Goal: Transaction & Acquisition: Book appointment/travel/reservation

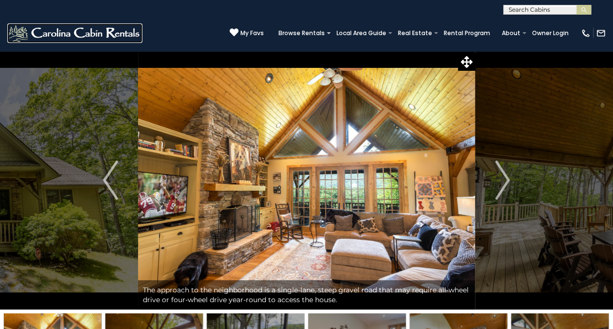
click at [45, 29] on img at bounding box center [74, 33] width 135 height 20
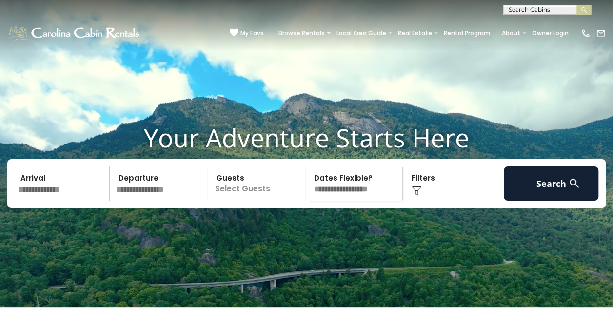
click at [53, 201] on input "text" at bounding box center [62, 183] width 95 height 34
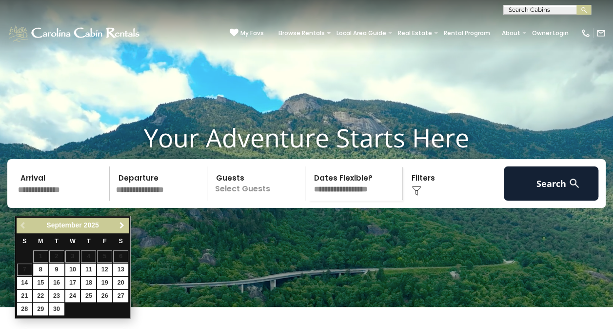
click at [123, 225] on span "Next" at bounding box center [122, 225] width 8 height 8
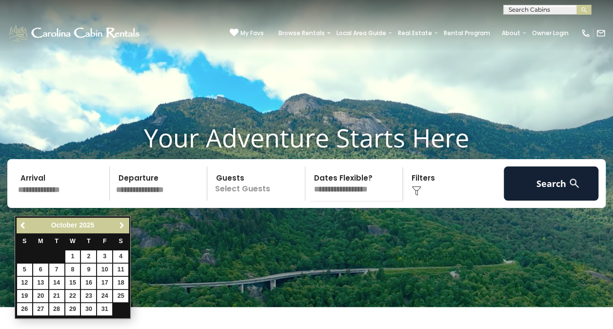
click at [123, 225] on span "Next" at bounding box center [122, 225] width 8 height 8
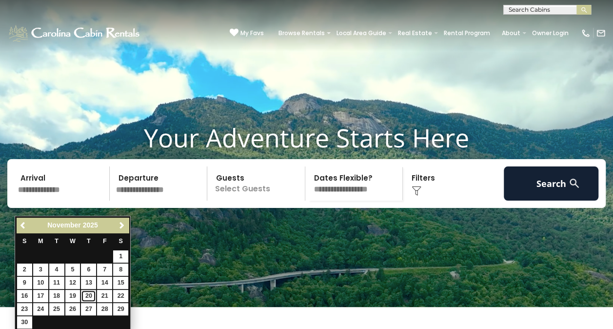
click at [86, 296] on link "20" at bounding box center [88, 296] width 15 height 12
type input "********"
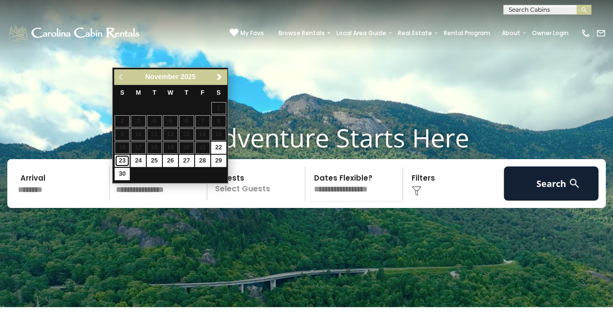
click at [121, 160] on link "23" at bounding box center [122, 161] width 15 height 12
type input "********"
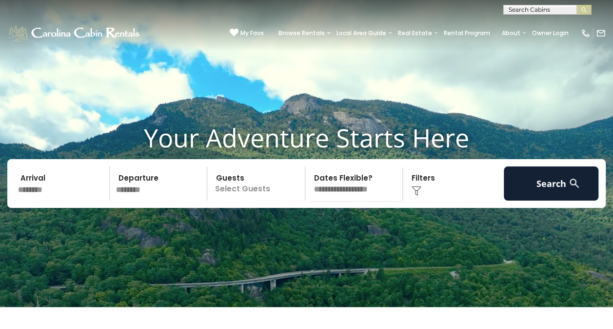
click at [247, 201] on p "Select Guests" at bounding box center [257, 183] width 95 height 34
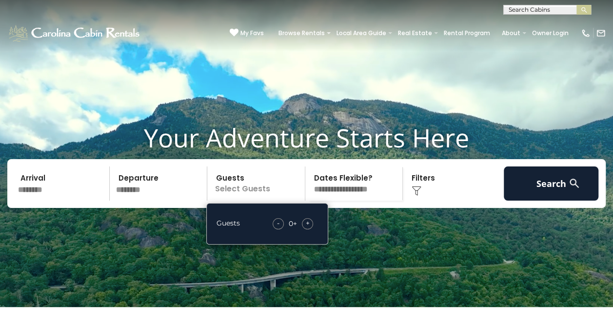
click at [309, 228] on span "+" at bounding box center [308, 223] width 4 height 10
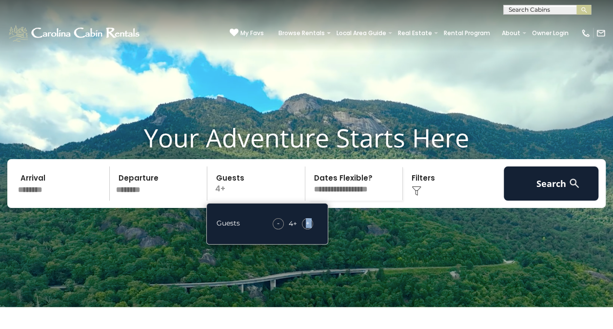
click at [309, 228] on span "+" at bounding box center [308, 223] width 4 height 10
drag, startPoint x: 309, startPoint y: 237, endPoint x: 398, endPoint y: 211, distance: 92.5
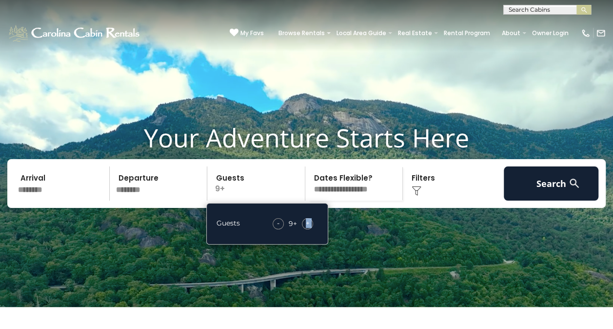
click at [398, 201] on select "**********" at bounding box center [355, 183] width 95 height 34
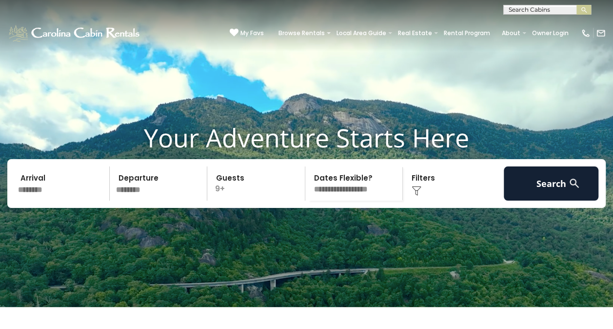
click at [308, 181] on select "**********" at bounding box center [355, 183] width 95 height 34
click at [420, 196] on img at bounding box center [417, 191] width 10 height 10
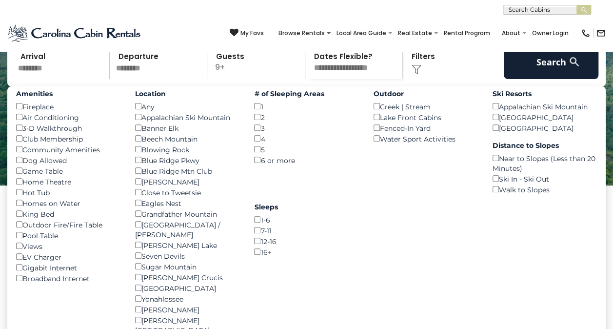
scroll to position [126, 0]
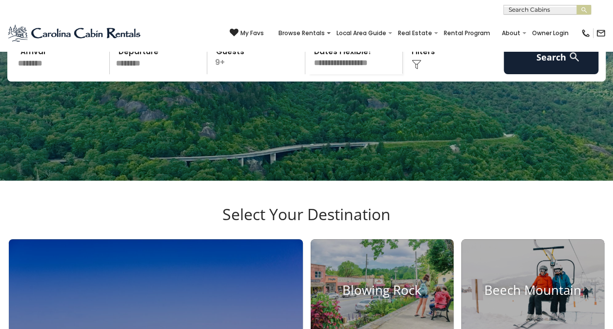
click at [414, 69] on img at bounding box center [417, 65] width 10 height 10
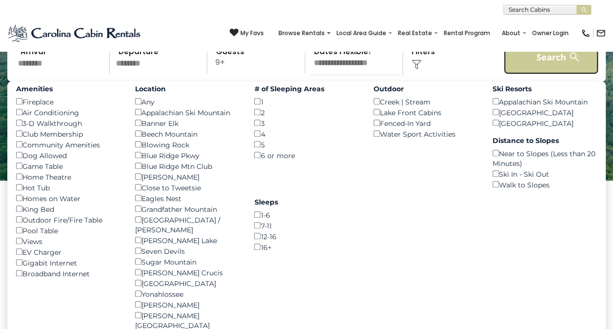
click at [575, 74] on button "Search" at bounding box center [551, 57] width 95 height 34
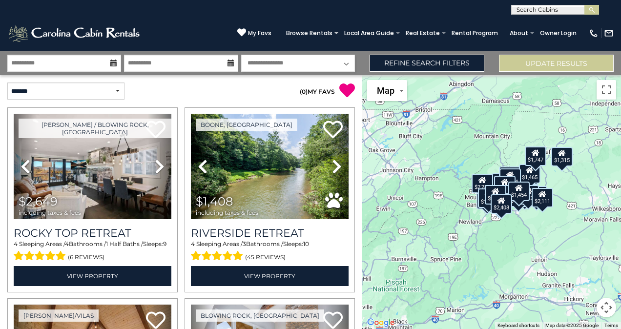
click at [610, 305] on button "Map camera controls" at bounding box center [606, 308] width 20 height 20
click at [588, 257] on button "Zoom in" at bounding box center [582, 259] width 20 height 20
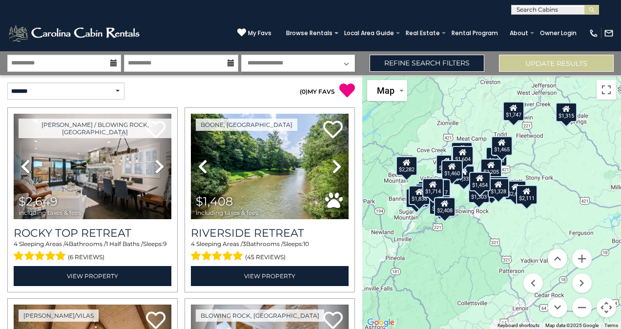
drag, startPoint x: 585, startPoint y: 237, endPoint x: 517, endPoint y: 228, distance: 69.3
click at [517, 228] on div "$2,649 $1,408 $2,943 $2,302 $2,055 $1,859 $1,332 $2,114 $1,683 $2,205 $1,708 $1…" at bounding box center [491, 202] width 259 height 254
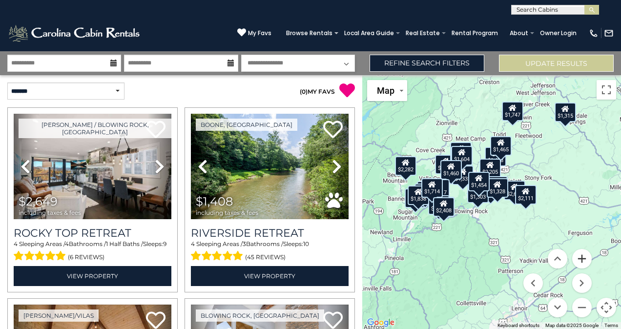
click at [584, 258] on button "Zoom in" at bounding box center [582, 259] width 20 height 20
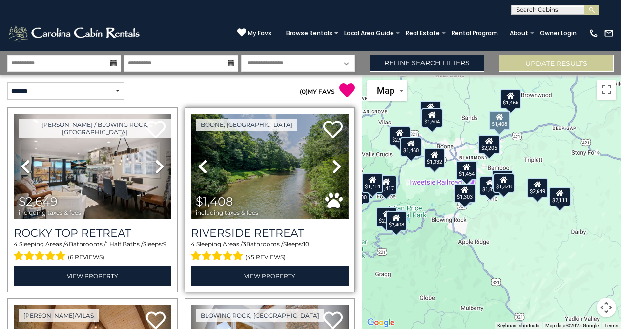
click at [294, 196] on img at bounding box center [270, 166] width 158 height 105
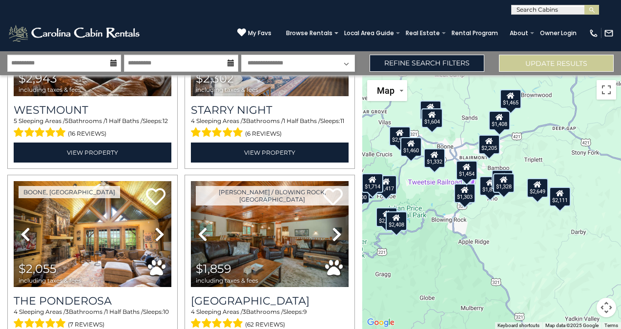
scroll to position [133, 0]
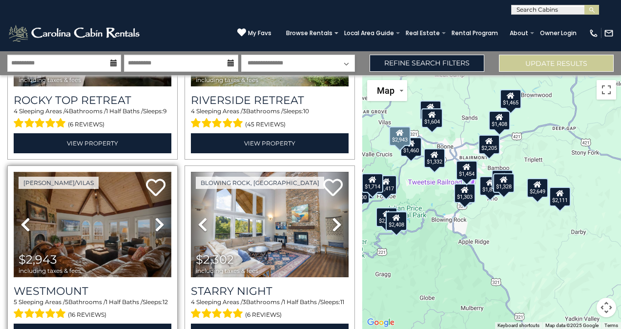
click at [56, 223] on img at bounding box center [93, 224] width 158 height 105
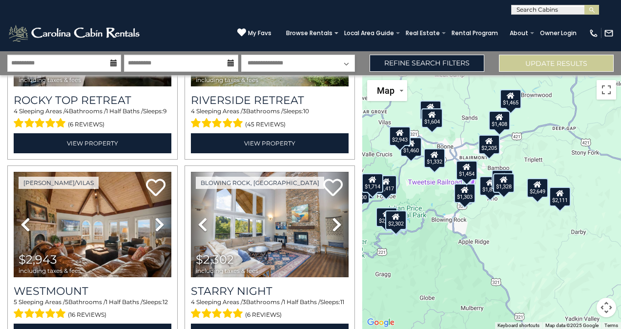
click at [492, 145] on div "$2,205" at bounding box center [488, 145] width 21 height 20
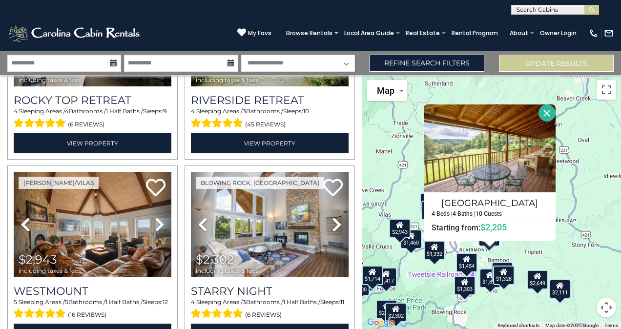
click at [547, 113] on button "Close" at bounding box center [546, 112] width 17 height 17
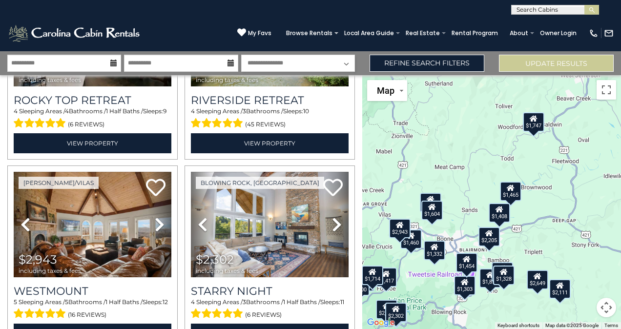
click at [601, 309] on button "Map camera controls" at bounding box center [606, 308] width 20 height 20
click at [578, 259] on button "Zoom in" at bounding box center [582, 259] width 20 height 20
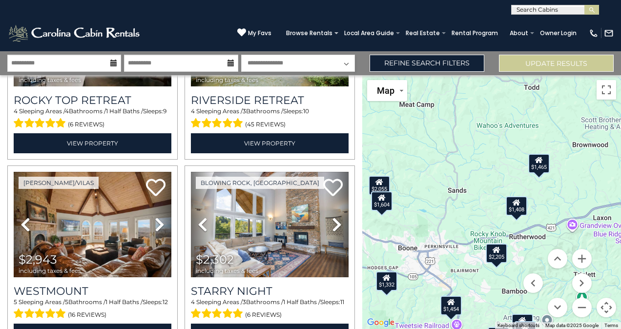
drag, startPoint x: 501, startPoint y: 266, endPoint x: 512, endPoint y: 235, distance: 33.5
click at [512, 235] on div "$2,649 $1,408 $2,943 $2,302 $2,055 $1,859 $1,332 $2,114 $1,683 $2,205 $1,708 $1…" at bounding box center [491, 202] width 259 height 254
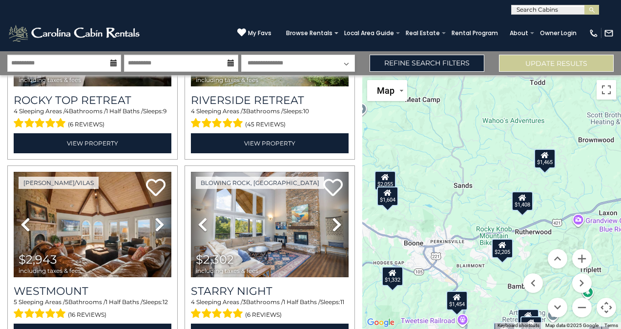
drag, startPoint x: 469, startPoint y: 244, endPoint x: 477, endPoint y: 238, distance: 10.1
click at [477, 238] on div "$2,649 $1,408 $2,943 $2,302 $2,055 $1,859 $1,332 $2,114 $1,683 $2,205 $1,708 $1…" at bounding box center [491, 202] width 259 height 254
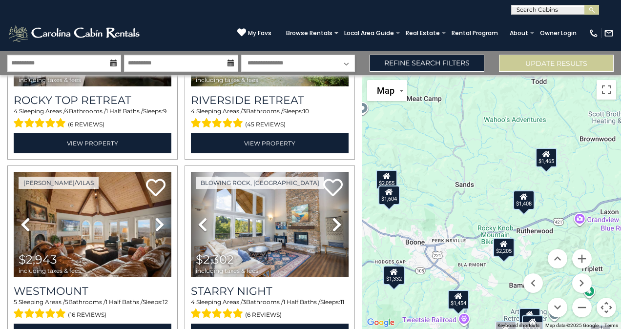
click at [477, 238] on div "$2,649 $1,408 $2,943 $2,302 $2,055 $1,859 $1,332 $2,114 $1,683 $2,205 $1,708 $1…" at bounding box center [491, 202] width 259 height 254
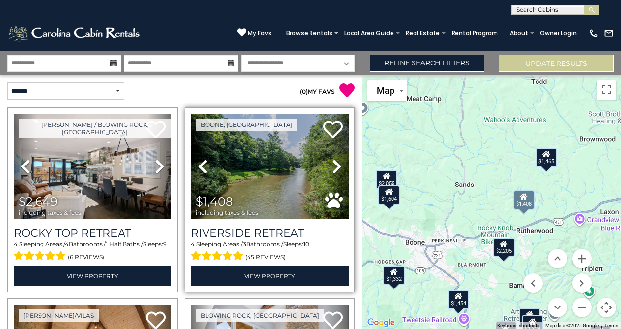
click at [332, 167] on icon at bounding box center [337, 167] width 10 height 16
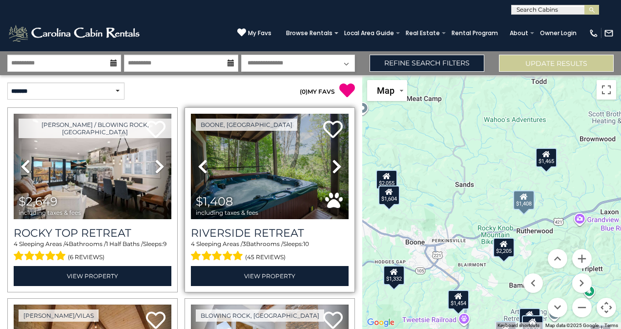
click at [332, 167] on icon at bounding box center [337, 167] width 10 height 16
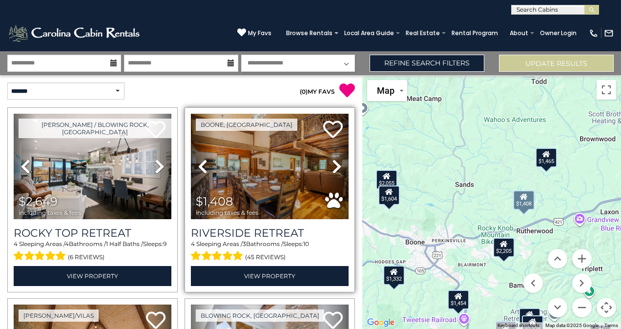
click at [332, 167] on icon at bounding box center [337, 167] width 10 height 16
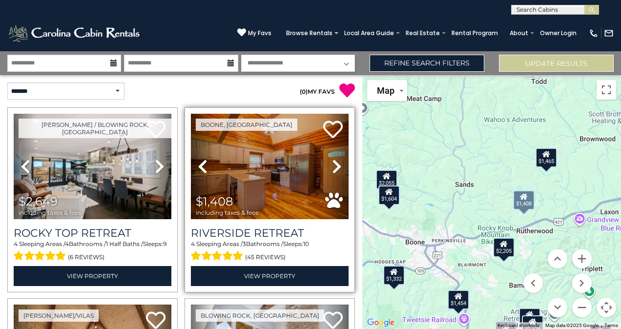
click at [332, 167] on icon at bounding box center [337, 167] width 10 height 16
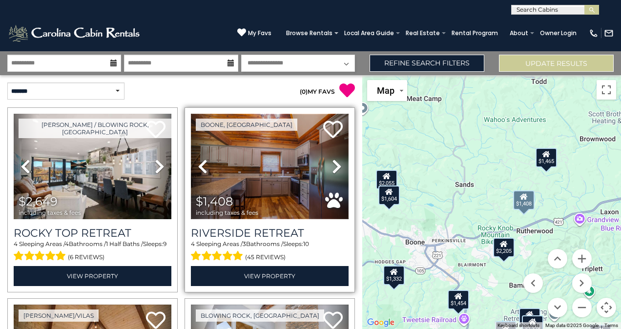
click at [275, 173] on img at bounding box center [270, 166] width 158 height 105
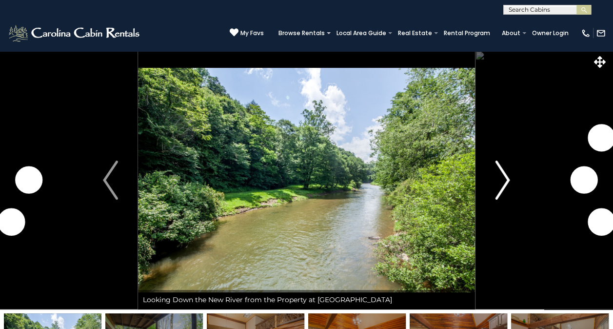
click at [496, 186] on img "Next" at bounding box center [502, 179] width 15 height 39
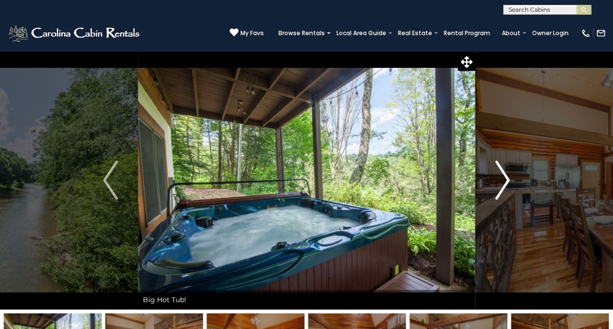
click at [506, 198] on img "Next" at bounding box center [502, 179] width 15 height 39
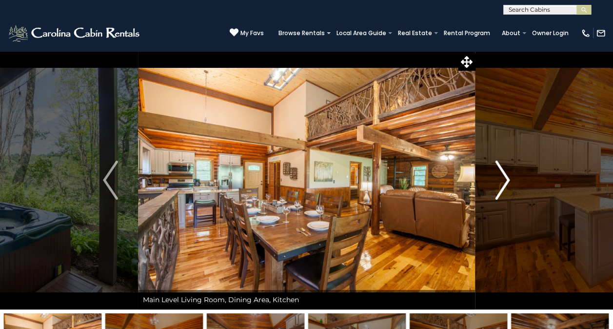
click at [506, 198] on img "Next" at bounding box center [502, 179] width 15 height 39
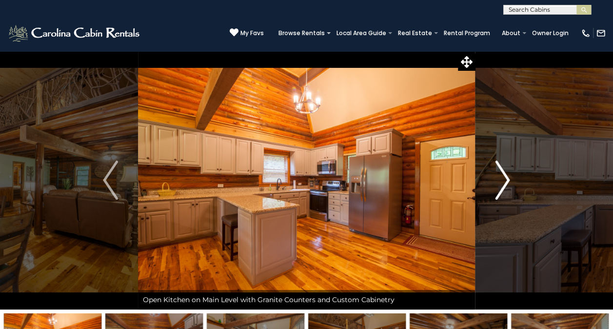
click at [506, 198] on img "Next" at bounding box center [502, 179] width 15 height 39
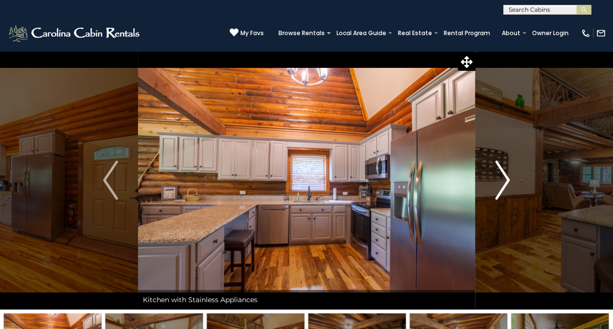
click at [506, 198] on img "Next" at bounding box center [502, 179] width 15 height 39
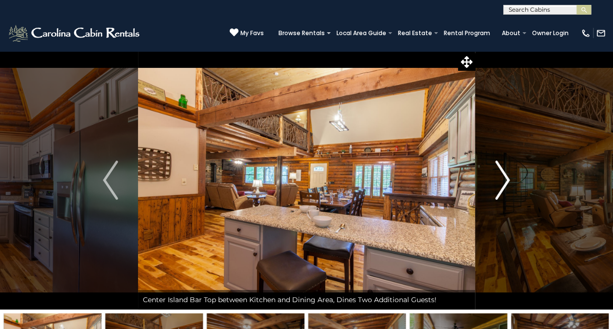
click at [506, 198] on img "Next" at bounding box center [502, 179] width 15 height 39
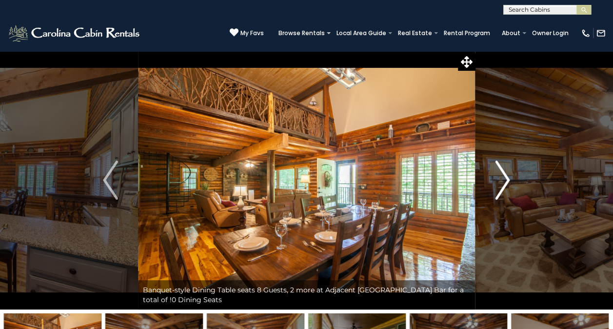
click at [506, 198] on img "Next" at bounding box center [502, 179] width 15 height 39
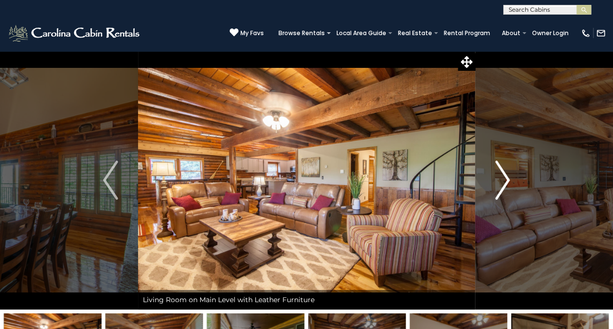
click at [506, 198] on img "Next" at bounding box center [502, 179] width 15 height 39
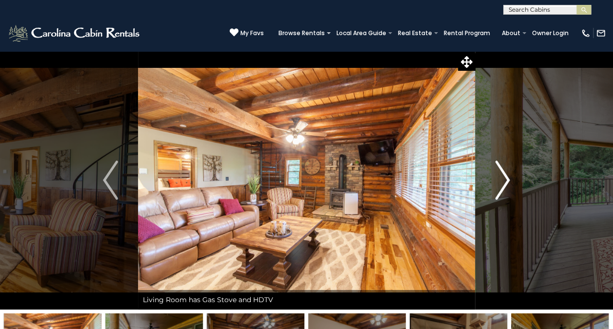
click at [506, 198] on img "Next" at bounding box center [502, 179] width 15 height 39
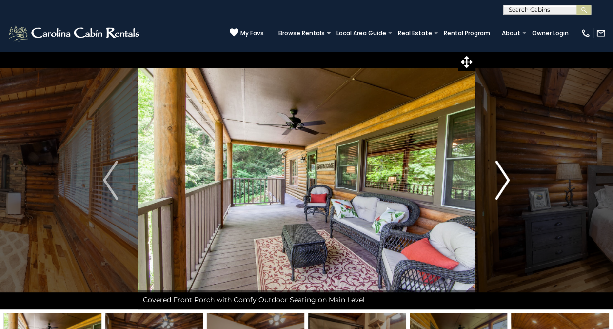
click at [506, 198] on img "Next" at bounding box center [502, 179] width 15 height 39
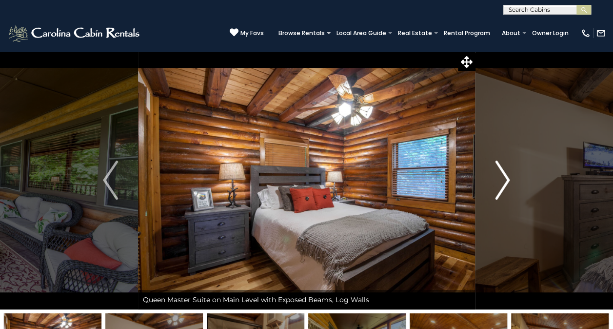
click at [506, 198] on img "Next" at bounding box center [502, 179] width 15 height 39
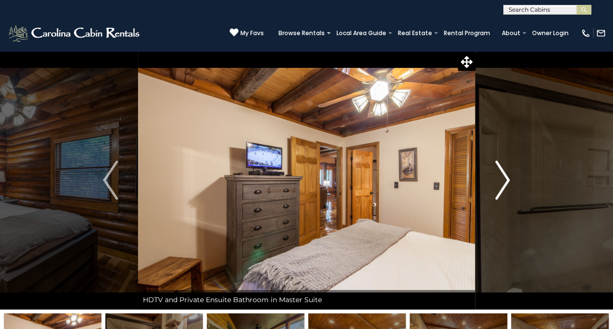
click at [506, 198] on img "Next" at bounding box center [502, 179] width 15 height 39
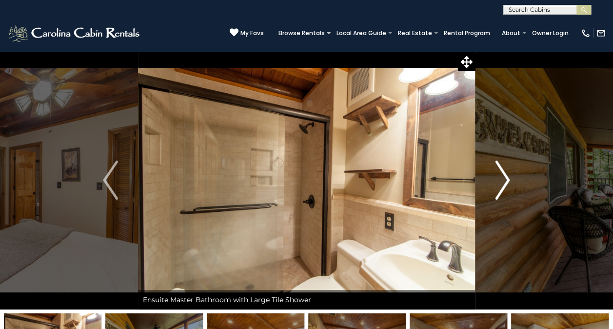
click at [506, 198] on img "Next" at bounding box center [502, 179] width 15 height 39
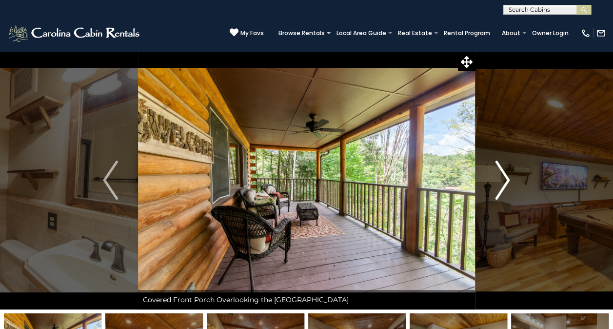
click at [506, 198] on img "Next" at bounding box center [502, 179] width 15 height 39
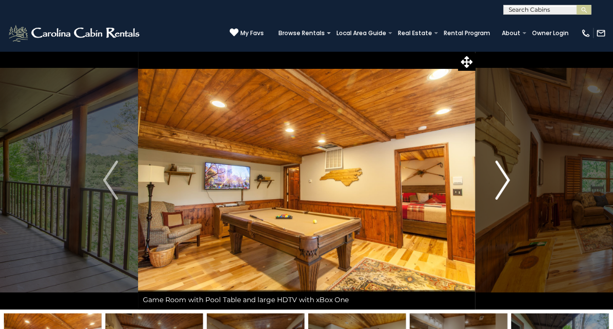
click at [506, 198] on img "Next" at bounding box center [502, 179] width 15 height 39
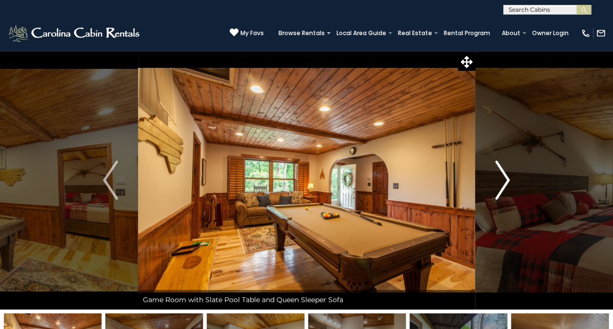
click at [506, 198] on img "Next" at bounding box center [502, 179] width 15 height 39
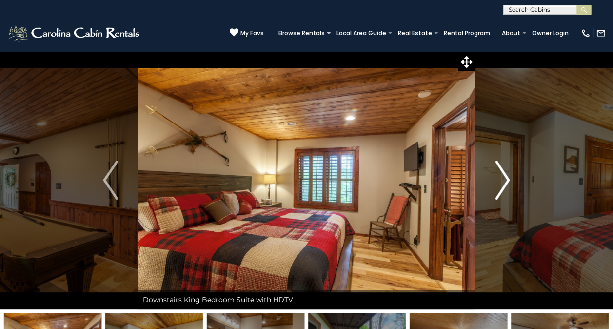
click at [506, 198] on img "Next" at bounding box center [502, 179] width 15 height 39
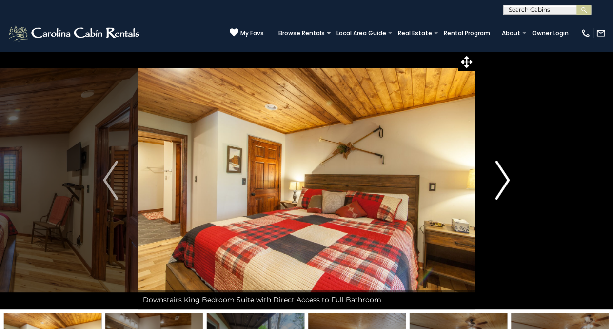
click at [506, 198] on img "Next" at bounding box center [502, 179] width 15 height 39
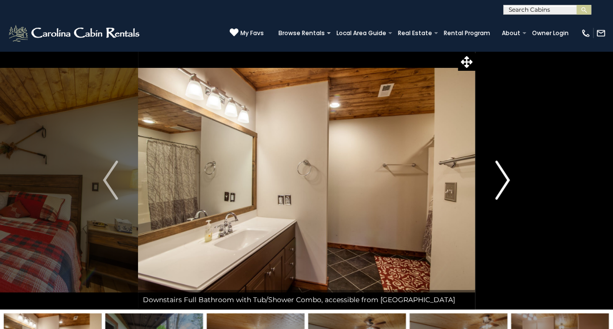
click at [506, 198] on img "Next" at bounding box center [502, 179] width 15 height 39
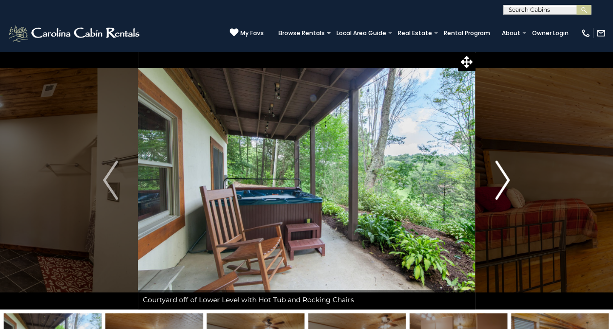
click at [506, 198] on img "Next" at bounding box center [502, 179] width 15 height 39
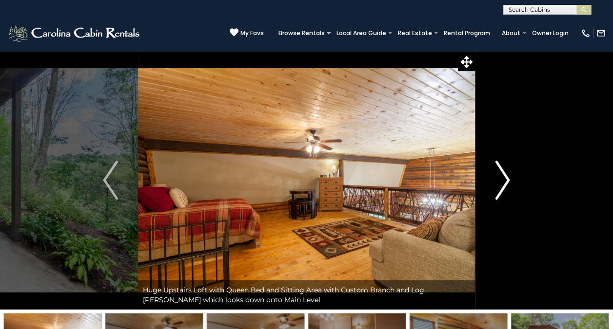
click at [506, 198] on img "Next" at bounding box center [502, 179] width 15 height 39
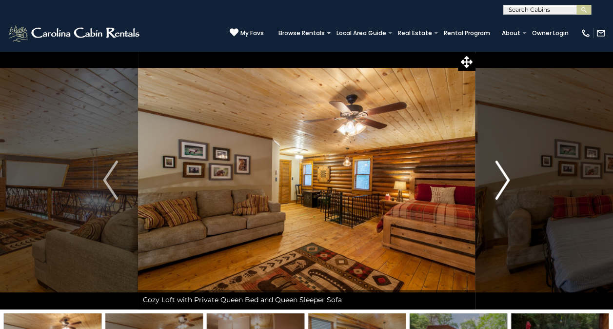
click at [506, 198] on img "Next" at bounding box center [502, 179] width 15 height 39
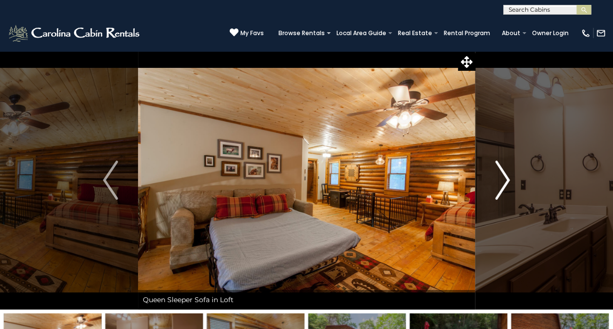
click at [506, 198] on img "Next" at bounding box center [502, 179] width 15 height 39
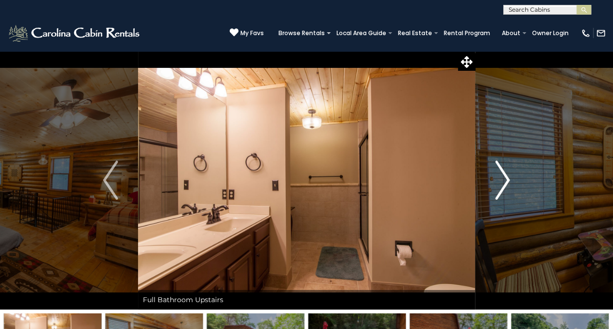
click at [506, 198] on img "Next" at bounding box center [502, 179] width 15 height 39
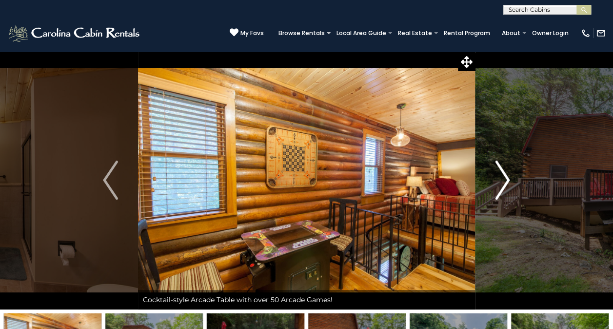
click at [506, 198] on img "Next" at bounding box center [502, 179] width 15 height 39
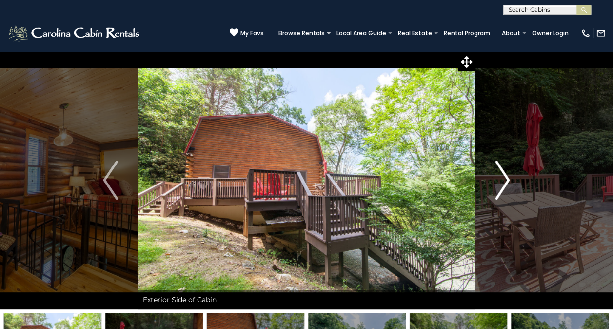
click at [506, 198] on img "Next" at bounding box center [502, 179] width 15 height 39
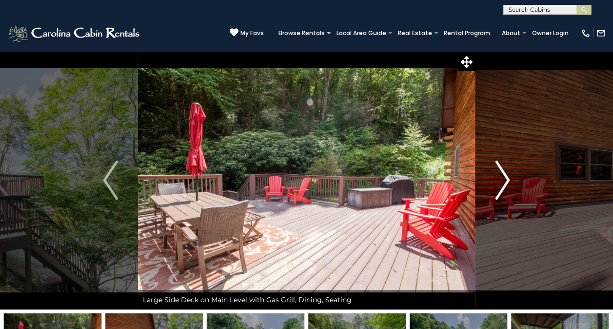
click at [506, 198] on img "Next" at bounding box center [502, 179] width 15 height 39
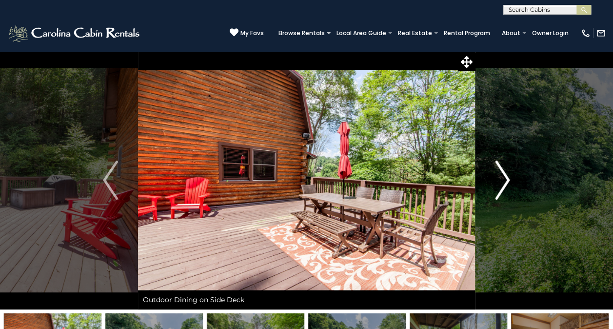
click at [506, 198] on img "Next" at bounding box center [502, 179] width 15 height 39
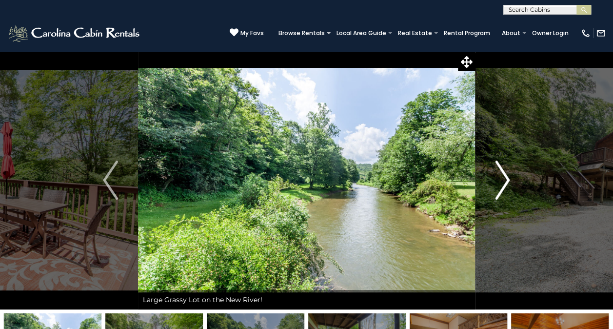
click at [506, 198] on img "Next" at bounding box center [502, 179] width 15 height 39
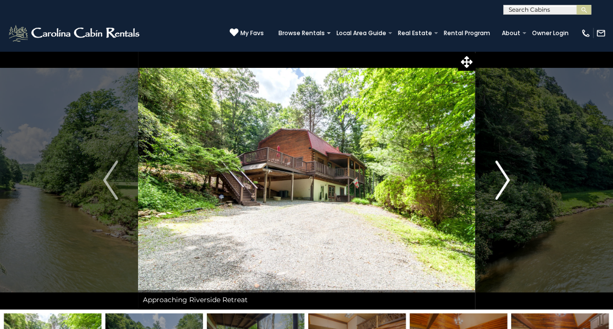
click at [506, 198] on img "Next" at bounding box center [502, 179] width 15 height 39
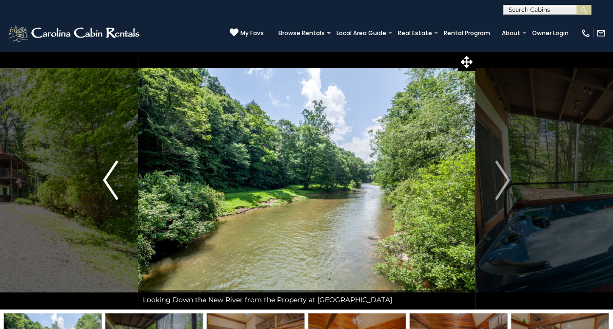
click at [122, 160] on button "Previous" at bounding box center [110, 180] width 55 height 259
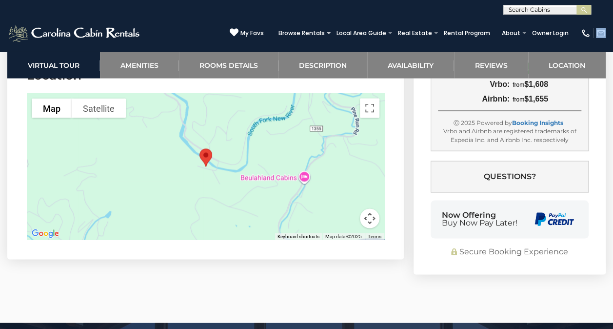
scroll to position [2632, 0]
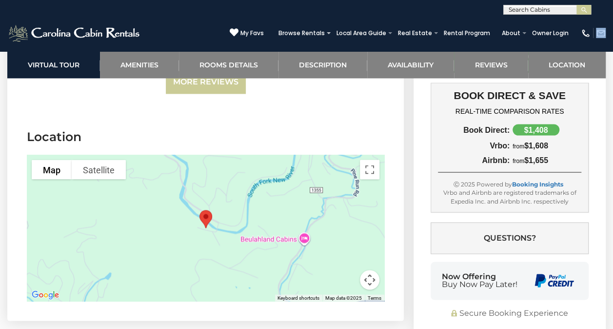
click at [374, 270] on button "Map camera controls" at bounding box center [370, 280] width 20 height 20
click at [341, 270] on button "Zoom out" at bounding box center [346, 280] width 20 height 20
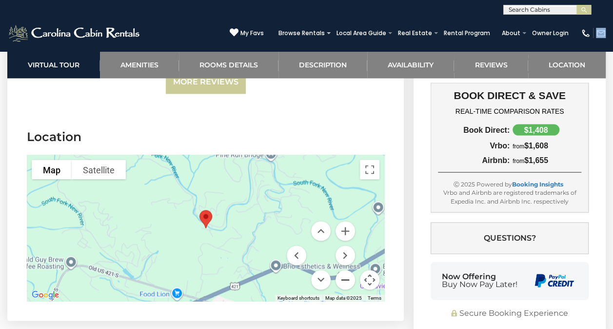
click at [341, 270] on button "Zoom out" at bounding box center [346, 280] width 20 height 20
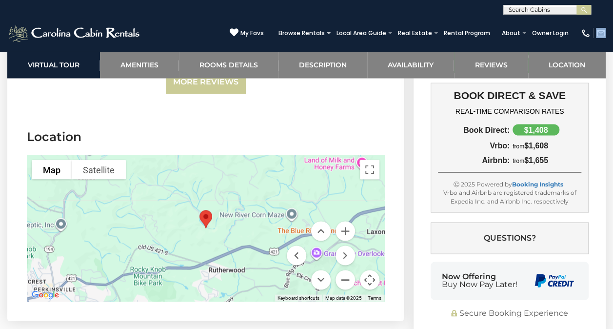
click at [341, 270] on button "Zoom out" at bounding box center [346, 280] width 20 height 20
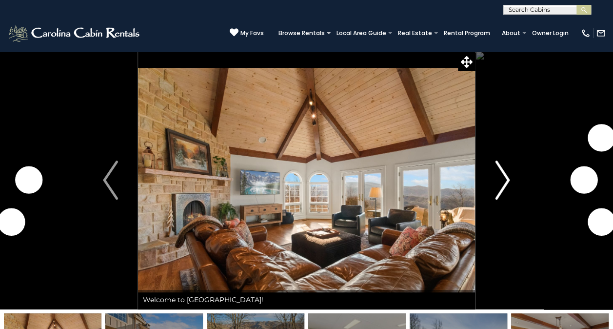
click at [497, 181] on img "Next" at bounding box center [502, 179] width 15 height 39
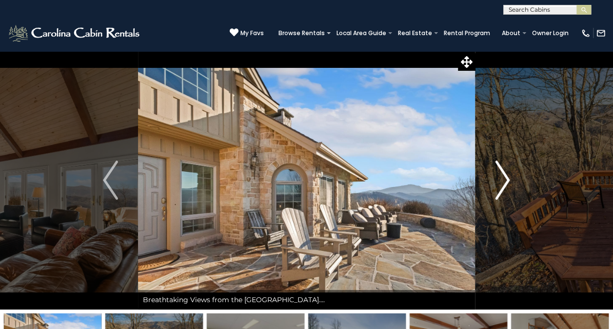
click at [497, 181] on img "Next" at bounding box center [502, 179] width 15 height 39
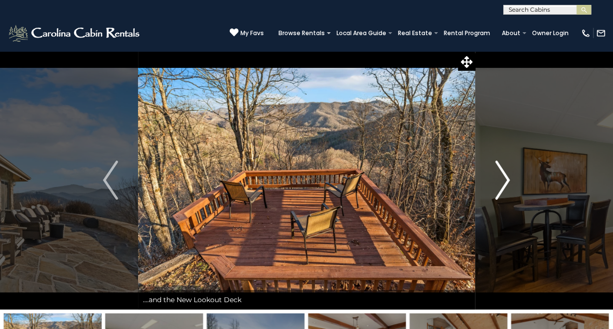
click at [497, 181] on img "Next" at bounding box center [502, 179] width 15 height 39
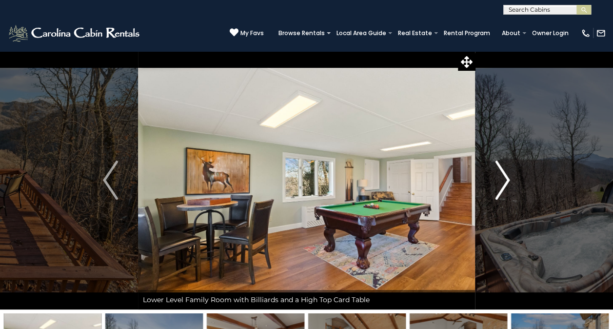
click at [507, 180] on img "Next" at bounding box center [502, 179] width 15 height 39
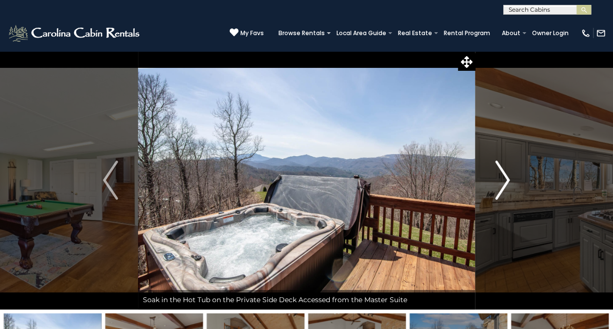
click at [507, 180] on img "Next" at bounding box center [502, 179] width 15 height 39
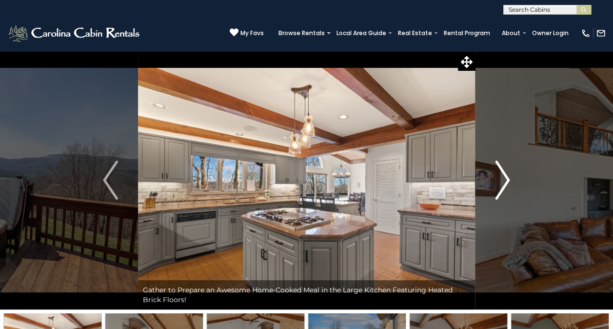
click at [507, 180] on img "Next" at bounding box center [502, 179] width 15 height 39
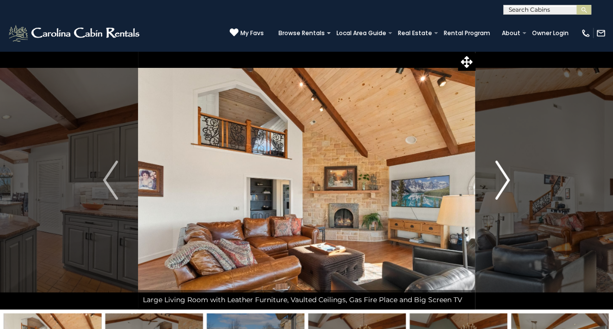
click at [507, 180] on img "Next" at bounding box center [502, 179] width 15 height 39
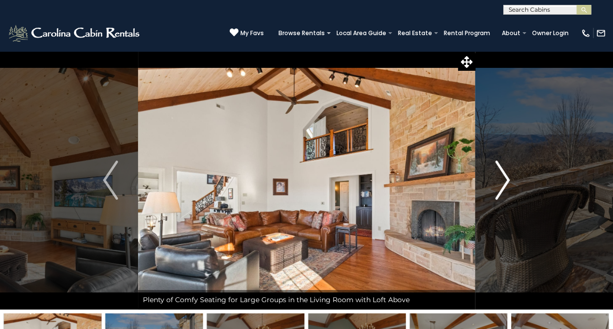
click at [507, 180] on img "Next" at bounding box center [502, 179] width 15 height 39
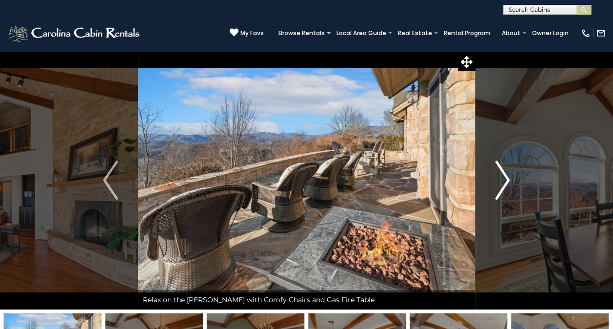
click at [507, 180] on img "Next" at bounding box center [502, 179] width 15 height 39
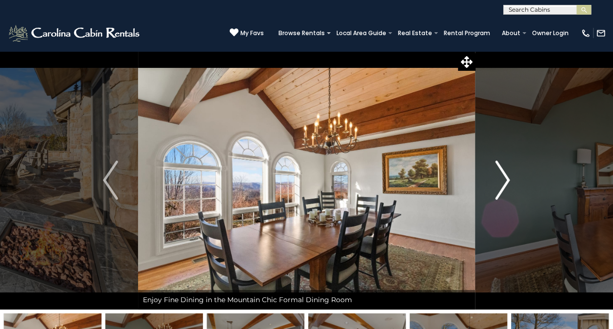
click at [507, 180] on img "Next" at bounding box center [502, 179] width 15 height 39
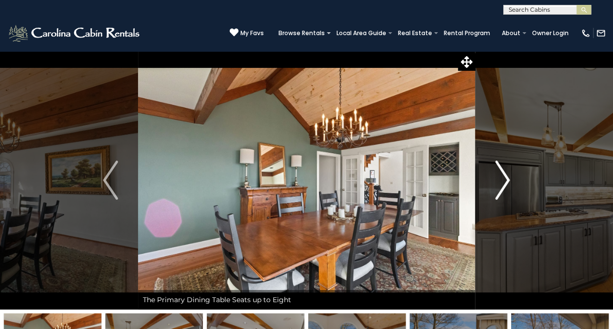
click at [507, 180] on img "Next" at bounding box center [502, 179] width 15 height 39
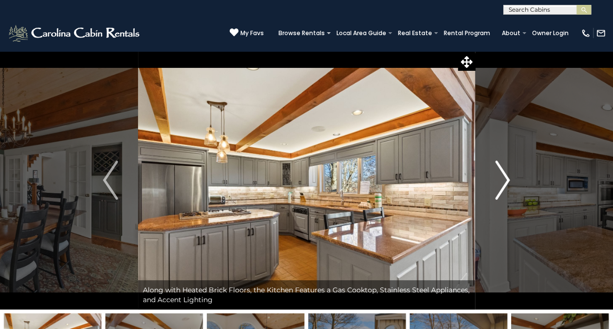
click at [507, 180] on img "Next" at bounding box center [502, 179] width 15 height 39
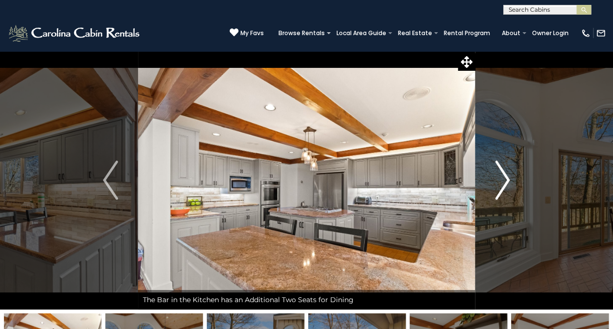
click at [507, 180] on img "Next" at bounding box center [502, 179] width 15 height 39
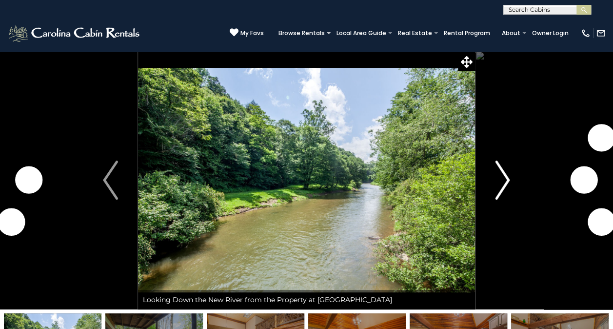
click at [505, 178] on img "Next" at bounding box center [502, 179] width 15 height 39
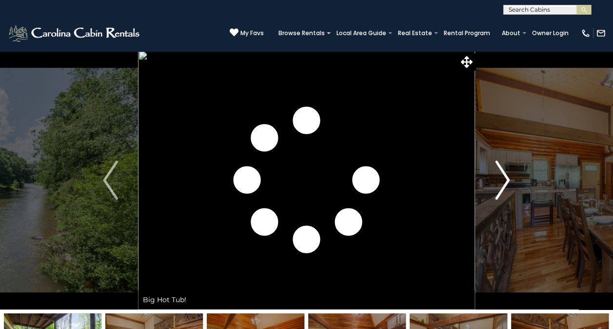
click at [505, 178] on img "Next" at bounding box center [502, 179] width 15 height 39
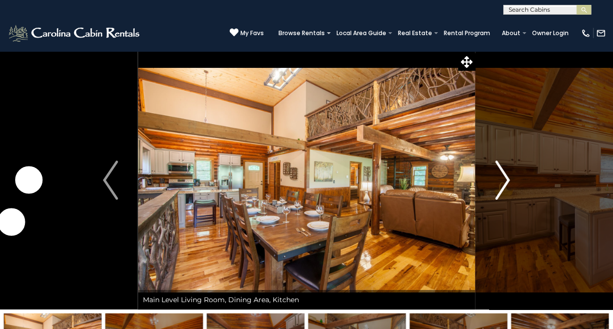
click at [505, 178] on img "Next" at bounding box center [502, 179] width 15 height 39
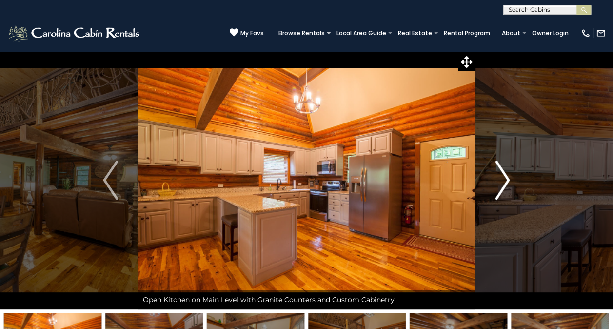
click at [505, 178] on img "Next" at bounding box center [502, 179] width 15 height 39
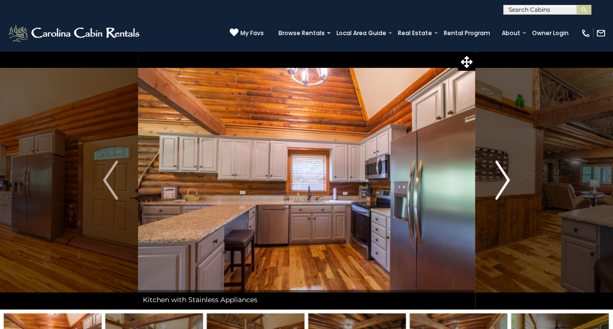
click at [505, 178] on img "Next" at bounding box center [502, 179] width 15 height 39
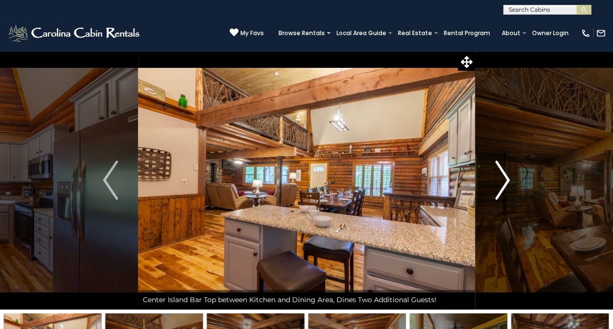
click at [505, 178] on img "Next" at bounding box center [502, 179] width 15 height 39
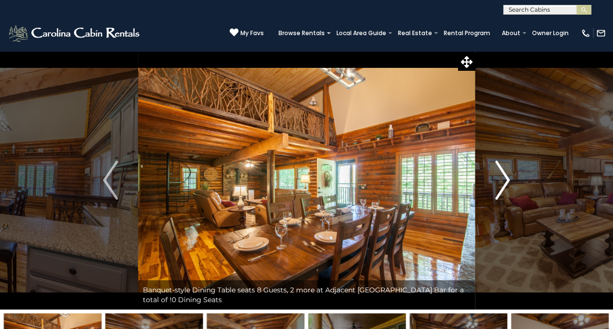
click at [505, 178] on img "Next" at bounding box center [502, 179] width 15 height 39
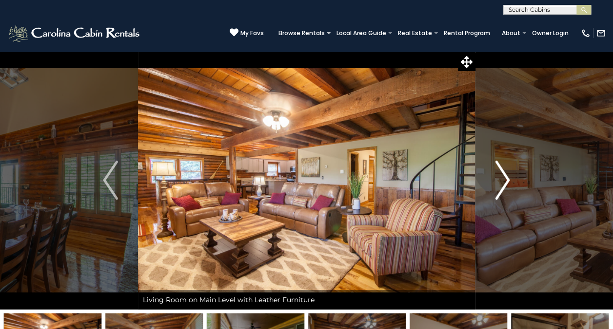
click at [505, 178] on img "Next" at bounding box center [502, 179] width 15 height 39
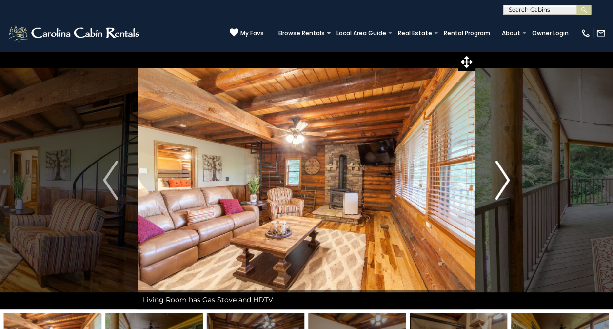
click at [505, 178] on img "Next" at bounding box center [502, 179] width 15 height 39
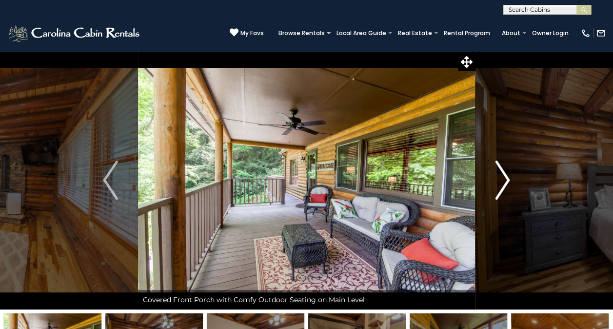
click at [505, 178] on img "Next" at bounding box center [502, 179] width 15 height 39
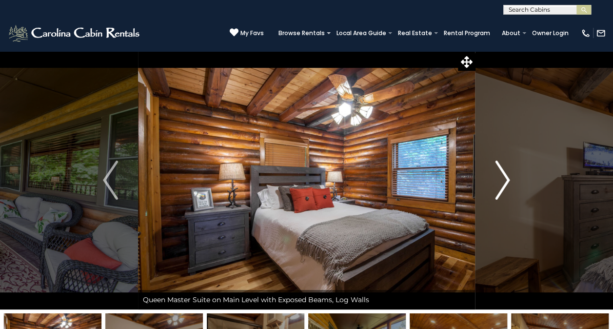
click at [505, 178] on img "Next" at bounding box center [502, 179] width 15 height 39
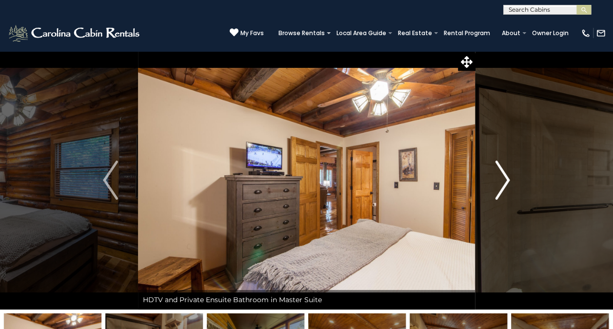
click at [505, 178] on img "Next" at bounding box center [502, 179] width 15 height 39
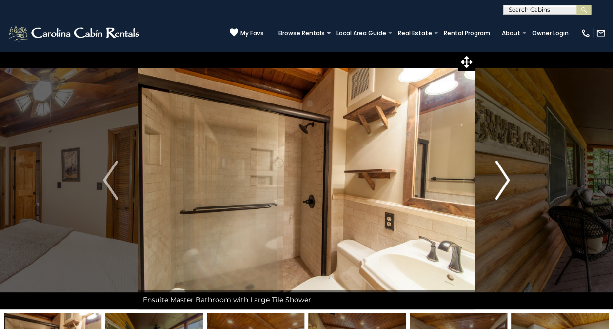
click at [505, 178] on img "Next" at bounding box center [502, 179] width 15 height 39
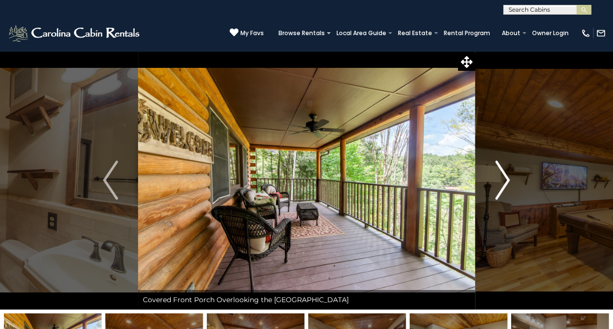
click at [505, 178] on img "Next" at bounding box center [502, 179] width 15 height 39
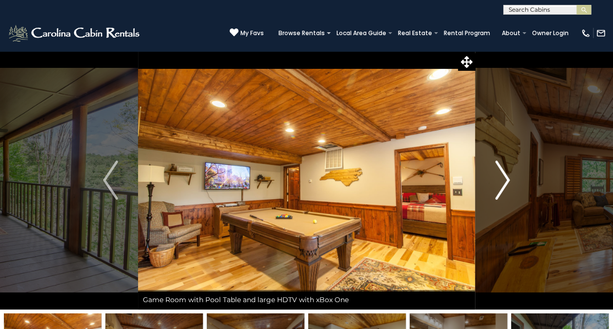
click at [505, 178] on img "Next" at bounding box center [502, 179] width 15 height 39
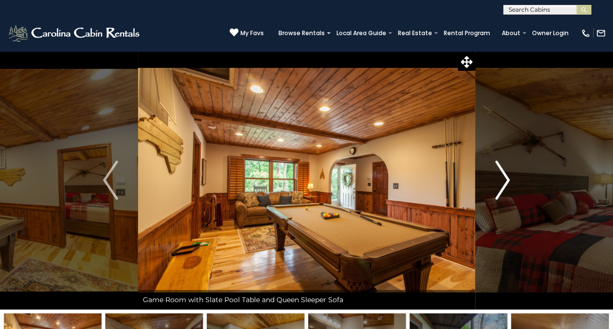
click at [505, 178] on img "Next" at bounding box center [502, 179] width 15 height 39
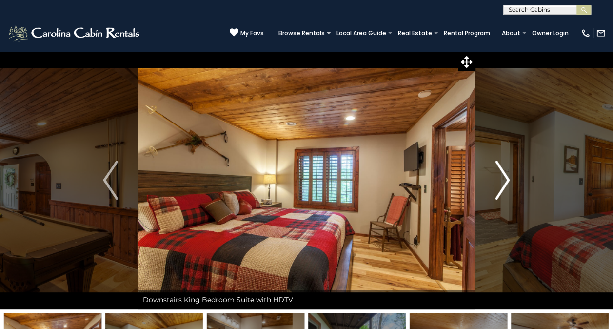
click at [505, 178] on img "Next" at bounding box center [502, 179] width 15 height 39
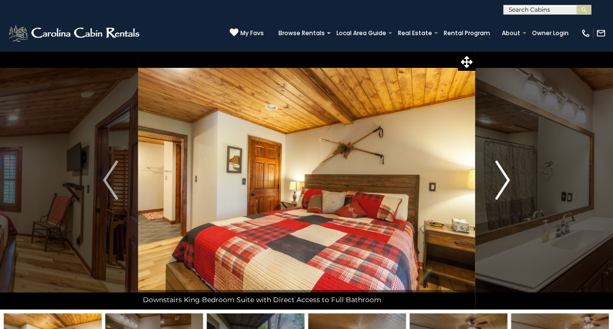
click at [505, 178] on img "Next" at bounding box center [502, 179] width 15 height 39
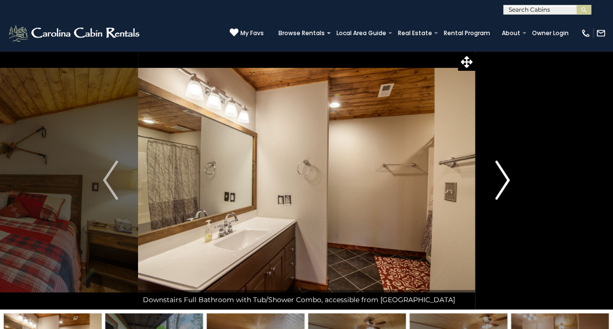
click at [505, 178] on img "Next" at bounding box center [502, 179] width 15 height 39
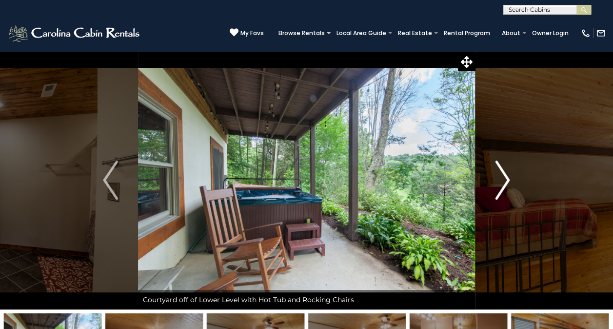
click at [505, 178] on img "Next" at bounding box center [502, 179] width 15 height 39
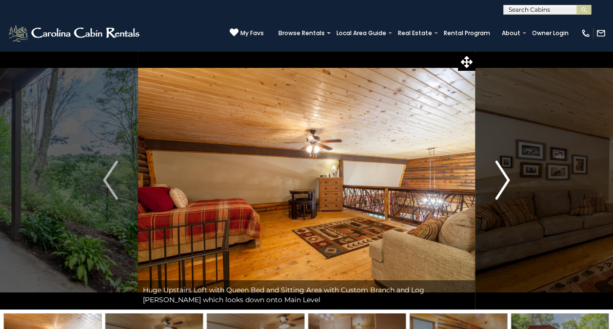
click at [505, 178] on img "Next" at bounding box center [502, 179] width 15 height 39
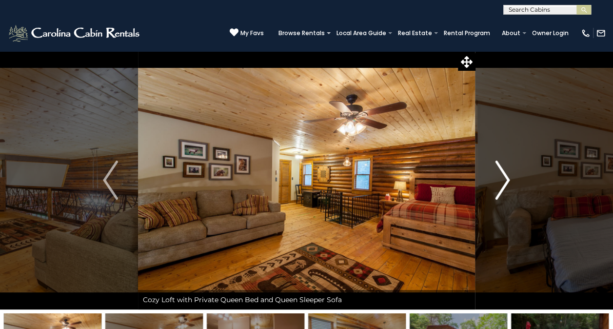
click at [505, 178] on img "Next" at bounding box center [502, 179] width 15 height 39
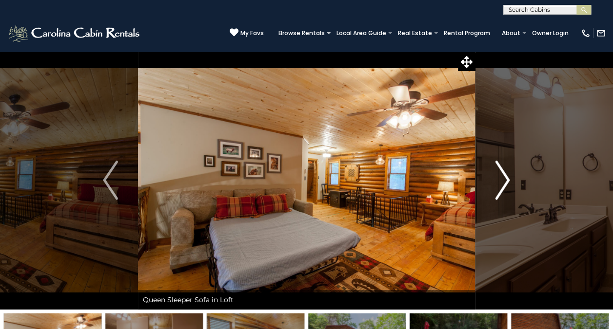
click at [505, 178] on img "Next" at bounding box center [502, 179] width 15 height 39
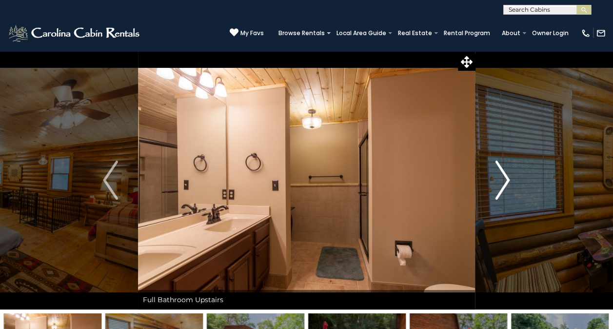
click at [505, 178] on img "Next" at bounding box center [502, 179] width 15 height 39
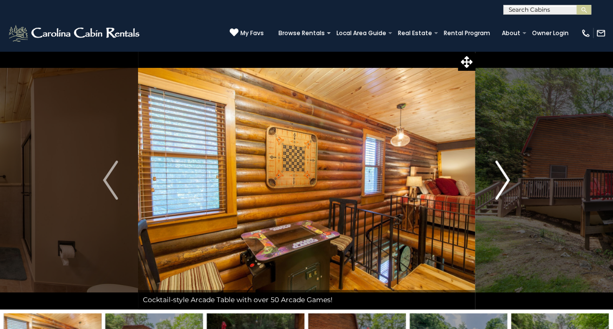
click at [505, 178] on img "Next" at bounding box center [502, 179] width 15 height 39
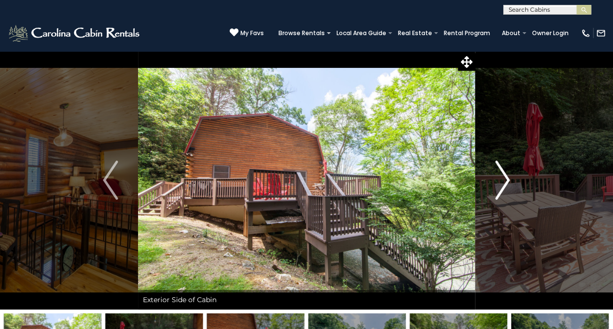
click at [505, 178] on img "Next" at bounding box center [502, 179] width 15 height 39
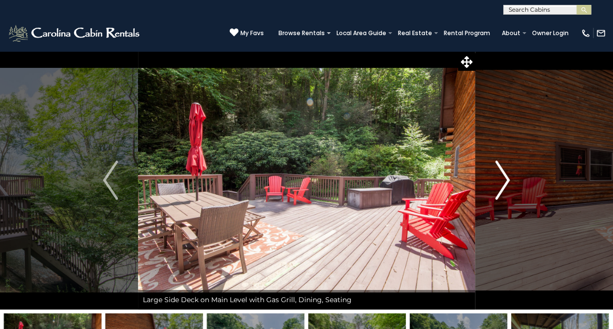
click at [505, 178] on img "Next" at bounding box center [502, 179] width 15 height 39
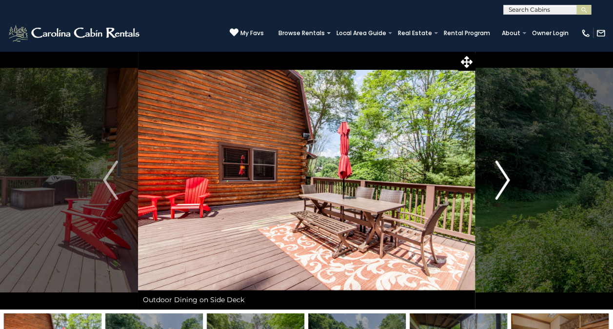
click at [505, 178] on img "Next" at bounding box center [502, 179] width 15 height 39
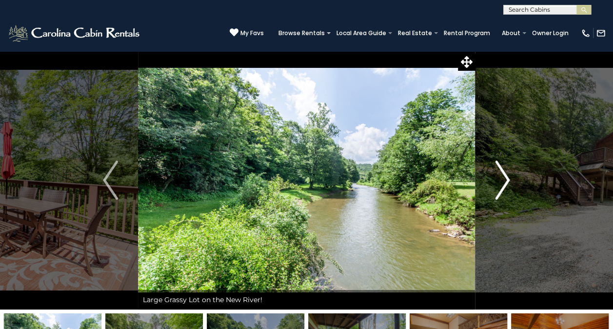
click at [505, 178] on img "Next" at bounding box center [502, 179] width 15 height 39
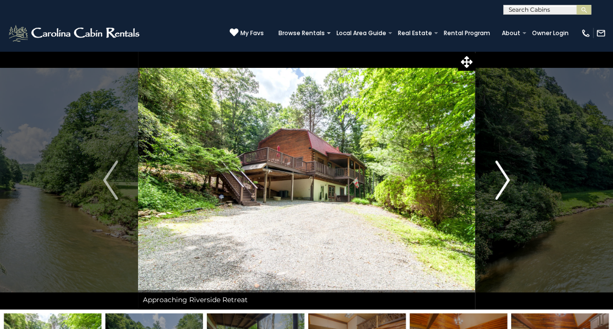
click at [505, 178] on img "Next" at bounding box center [502, 179] width 15 height 39
